Goal: Find specific page/section: Find specific page/section

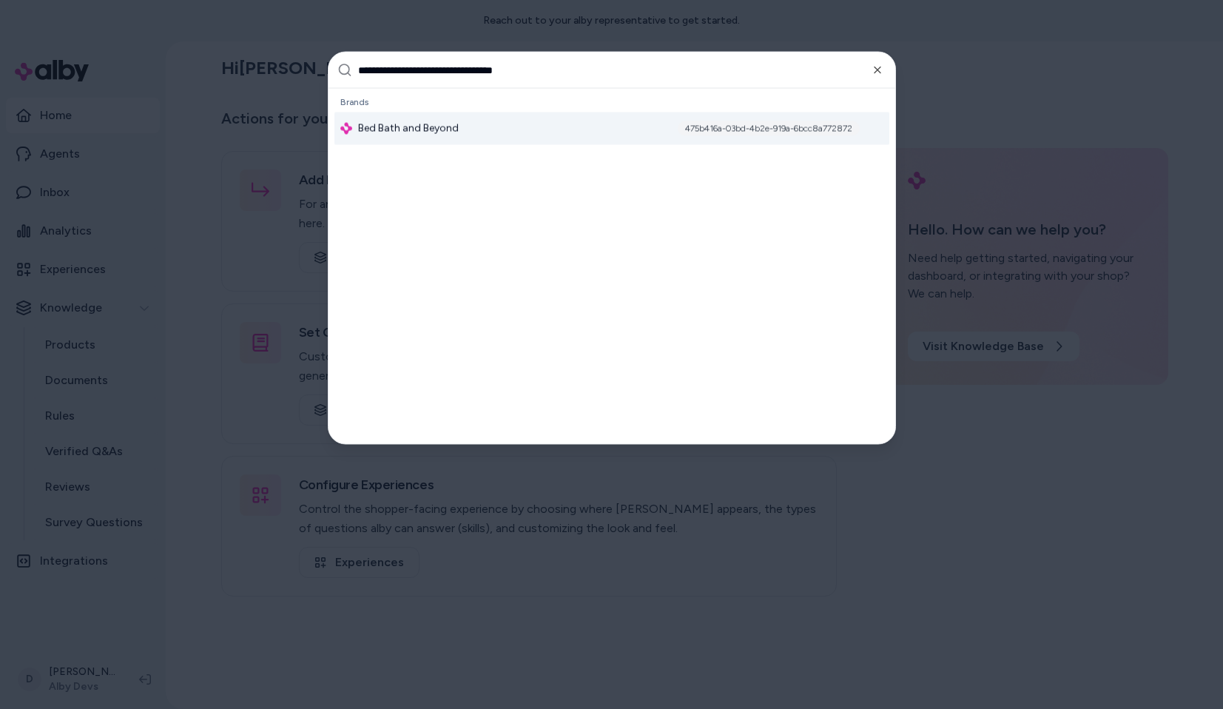
type input "**********"
click at [608, 124] on div "Bed Bath and Beyond 475b416a-03bd-4b2e-919a-6bcc8a772872" at bounding box center [612, 128] width 555 height 33
